Goal: Find specific page/section: Find specific page/section

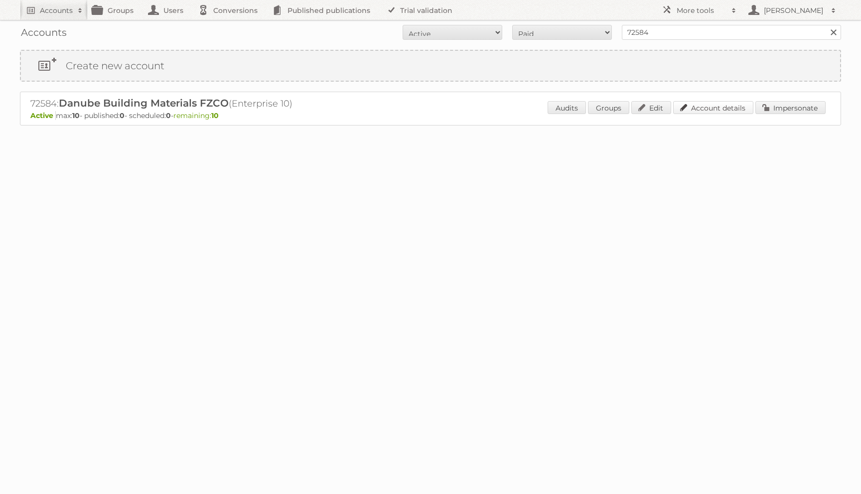
click at [723, 103] on link "Account details" at bounding box center [713, 107] width 80 height 13
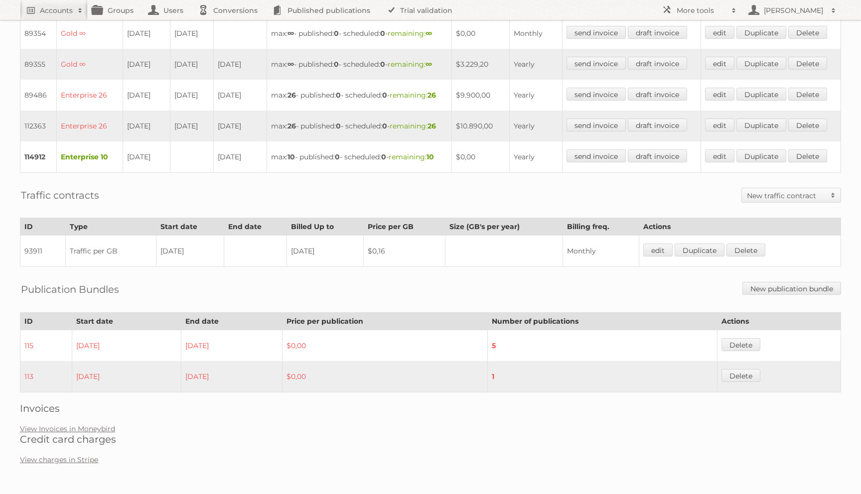
scroll to position [443, 0]
click at [88, 434] on link "View Invoices in Moneybird" at bounding box center [67, 429] width 95 height 9
click at [103, 428] on link "View Invoices in Moneybird" at bounding box center [67, 429] width 95 height 9
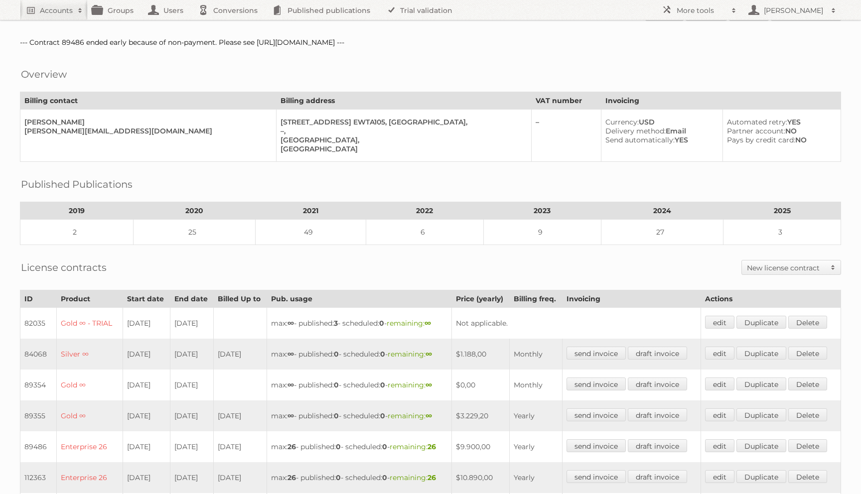
scroll to position [0, 0]
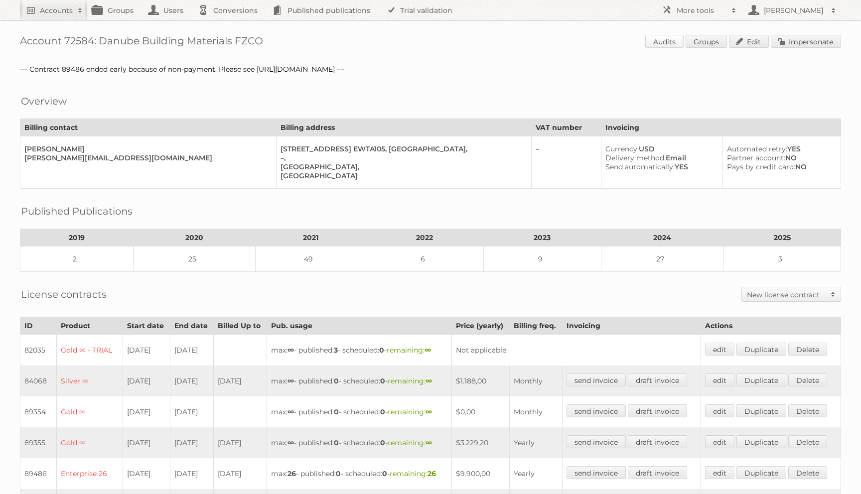
click at [656, 41] on link "Audits" at bounding box center [665, 41] width 38 height 13
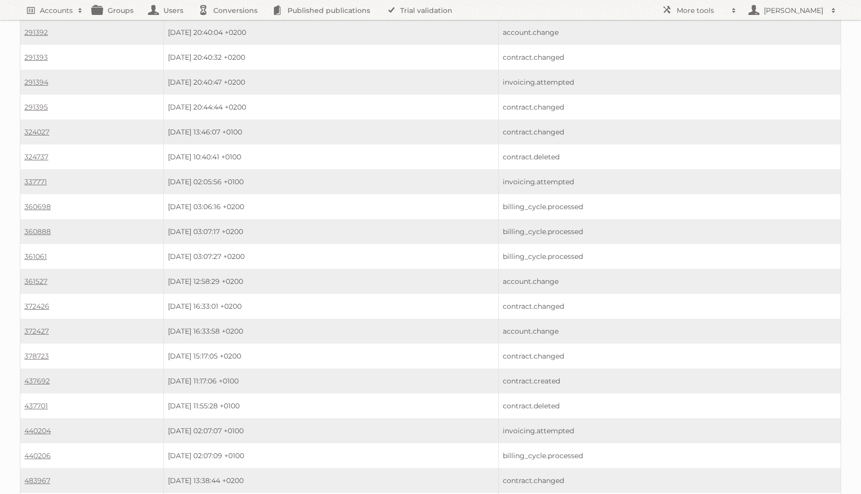
scroll to position [1623, 0]
click at [32, 454] on link "497521" at bounding box center [35, 458] width 23 height 9
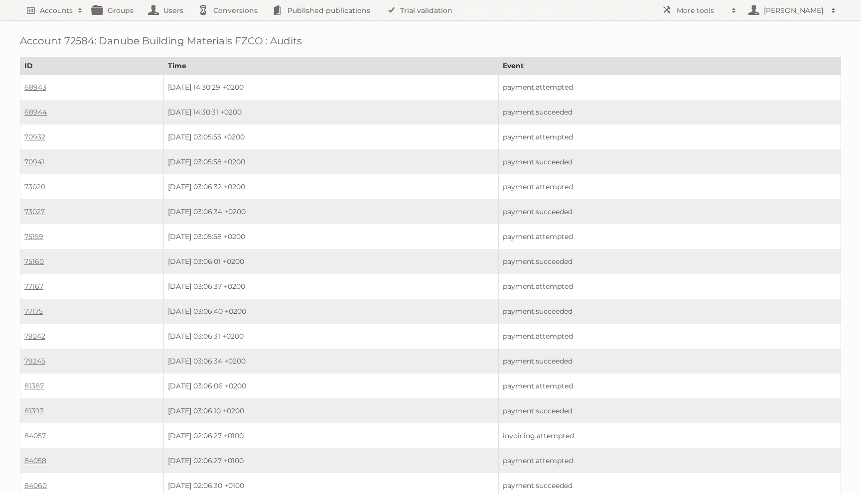
scroll to position [1623, 0]
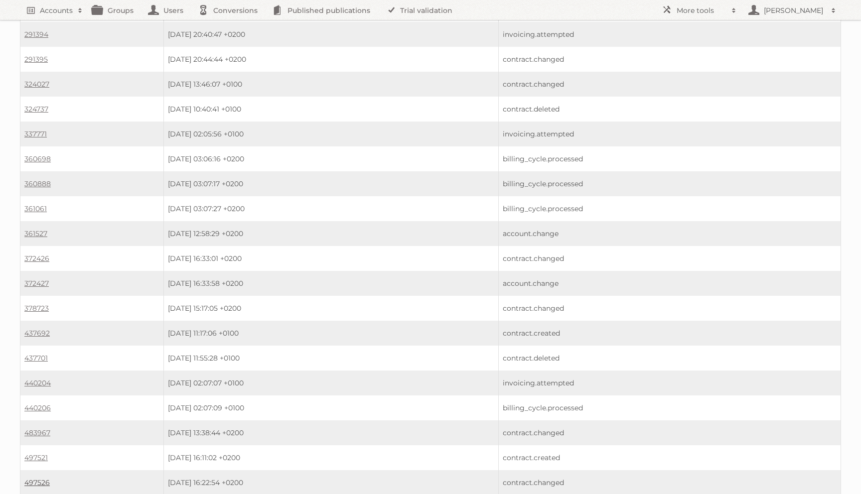
click at [43, 479] on link "497526" at bounding box center [36, 483] width 25 height 9
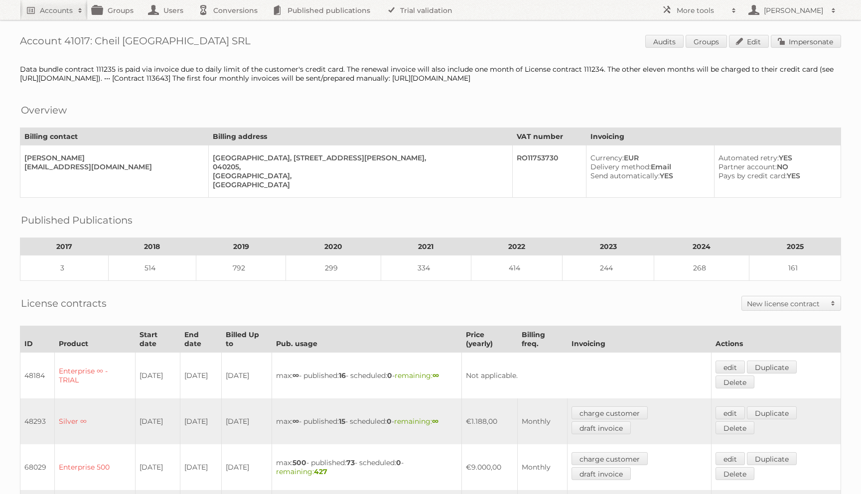
click at [813, 34] on div "Account 41017: Cheil Romania SRL Audits Groups Edit Impersonate Data bundle con…" at bounding box center [430, 480] width 861 height 961
click at [803, 43] on link "Impersonate" at bounding box center [806, 41] width 70 height 13
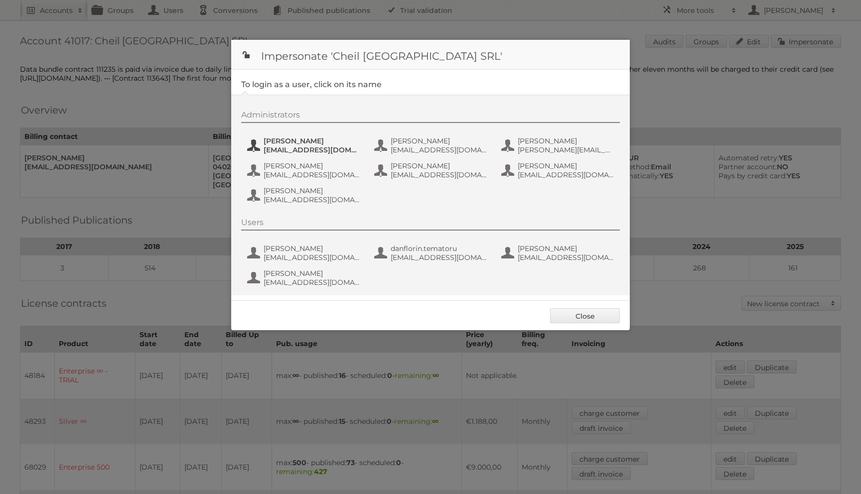
click at [268, 142] on span "Andrea Damian" at bounding box center [312, 141] width 97 height 9
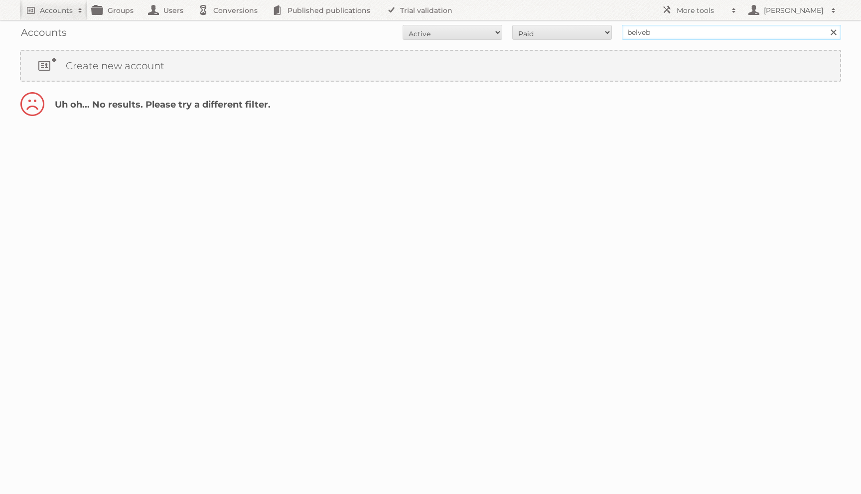
click at [654, 35] on input "belveb" at bounding box center [731, 32] width 219 height 15
type input "belbev"
click at [826, 25] on input "Search" at bounding box center [833, 32] width 15 height 15
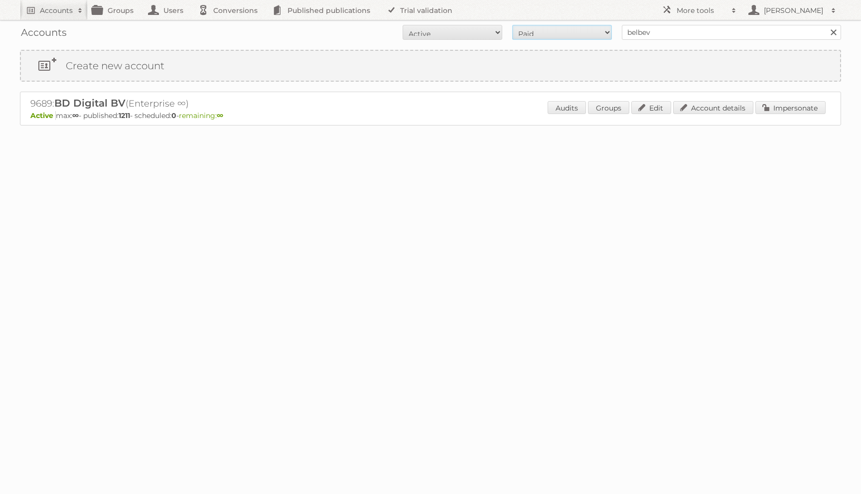
click at [596, 37] on select "All Paid Trials Self service" at bounding box center [562, 32] width 100 height 15
select select "all"
click at [512, 25] on select "All Paid Trials Self service" at bounding box center [562, 32] width 100 height 15
click at [481, 32] on select "All Active Expired Pending" at bounding box center [453, 32] width 100 height 15
select select "all"
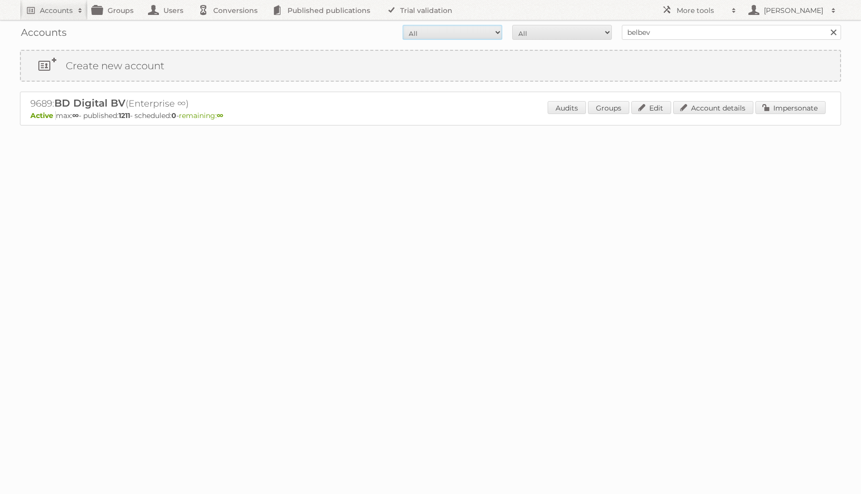
click at [403, 25] on select "All Active Expired Pending" at bounding box center [453, 32] width 100 height 15
click at [697, 108] on link "Account details" at bounding box center [713, 107] width 80 height 13
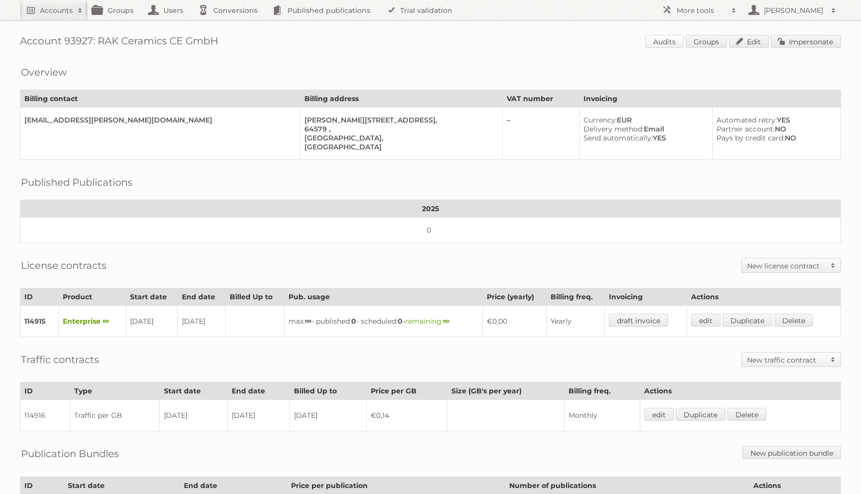
click at [670, 45] on link "Audits" at bounding box center [665, 41] width 38 height 13
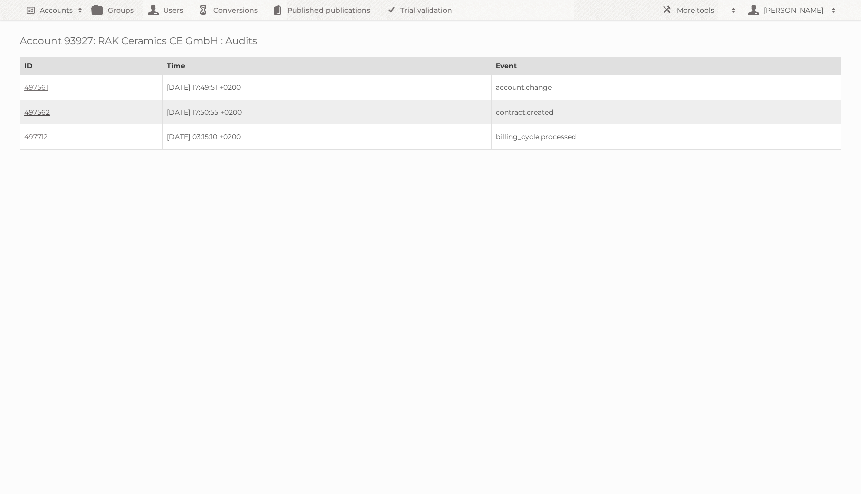
click at [28, 108] on link "497562" at bounding box center [36, 112] width 25 height 9
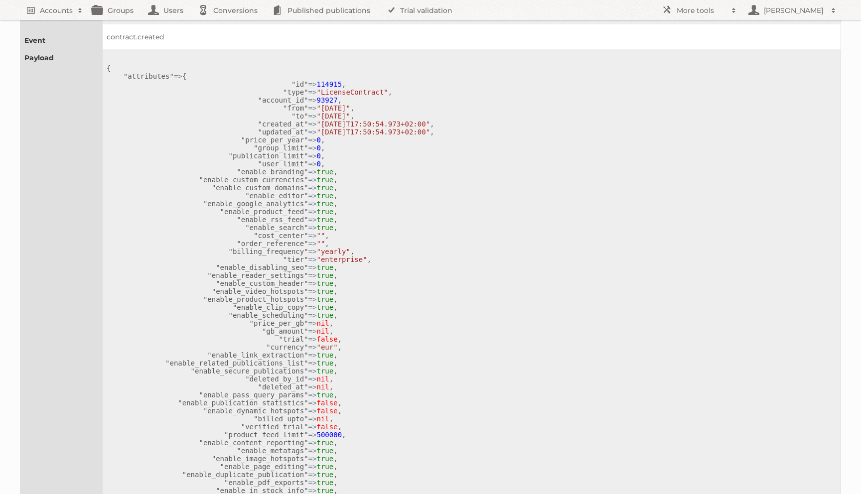
scroll to position [83, 0]
